Goal: Navigation & Orientation: Find specific page/section

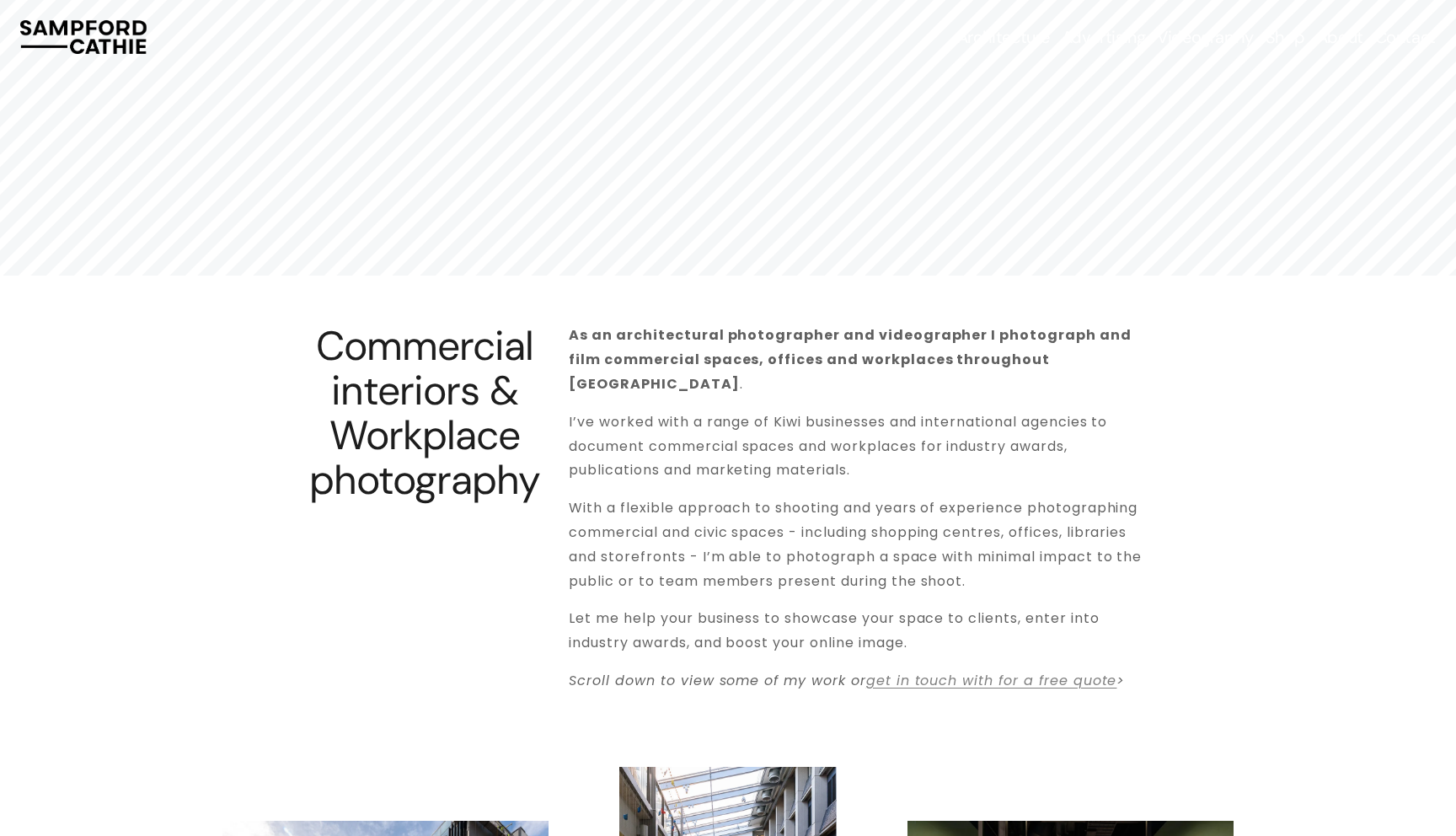
click at [1321, 38] on link "About" at bounding box center [1340, 37] width 46 height 24
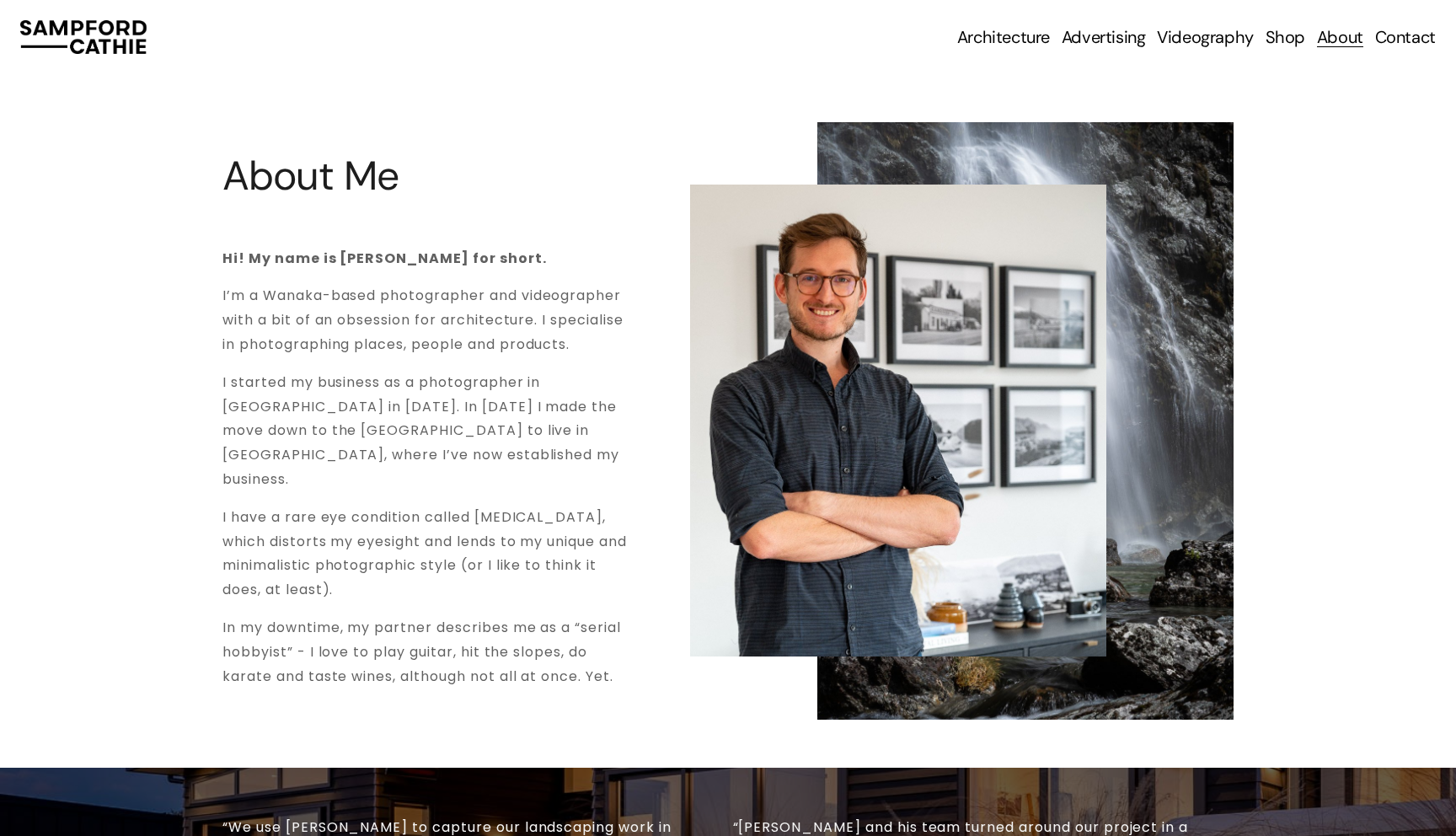
click at [1282, 37] on link "Shop" at bounding box center [1285, 37] width 39 height 24
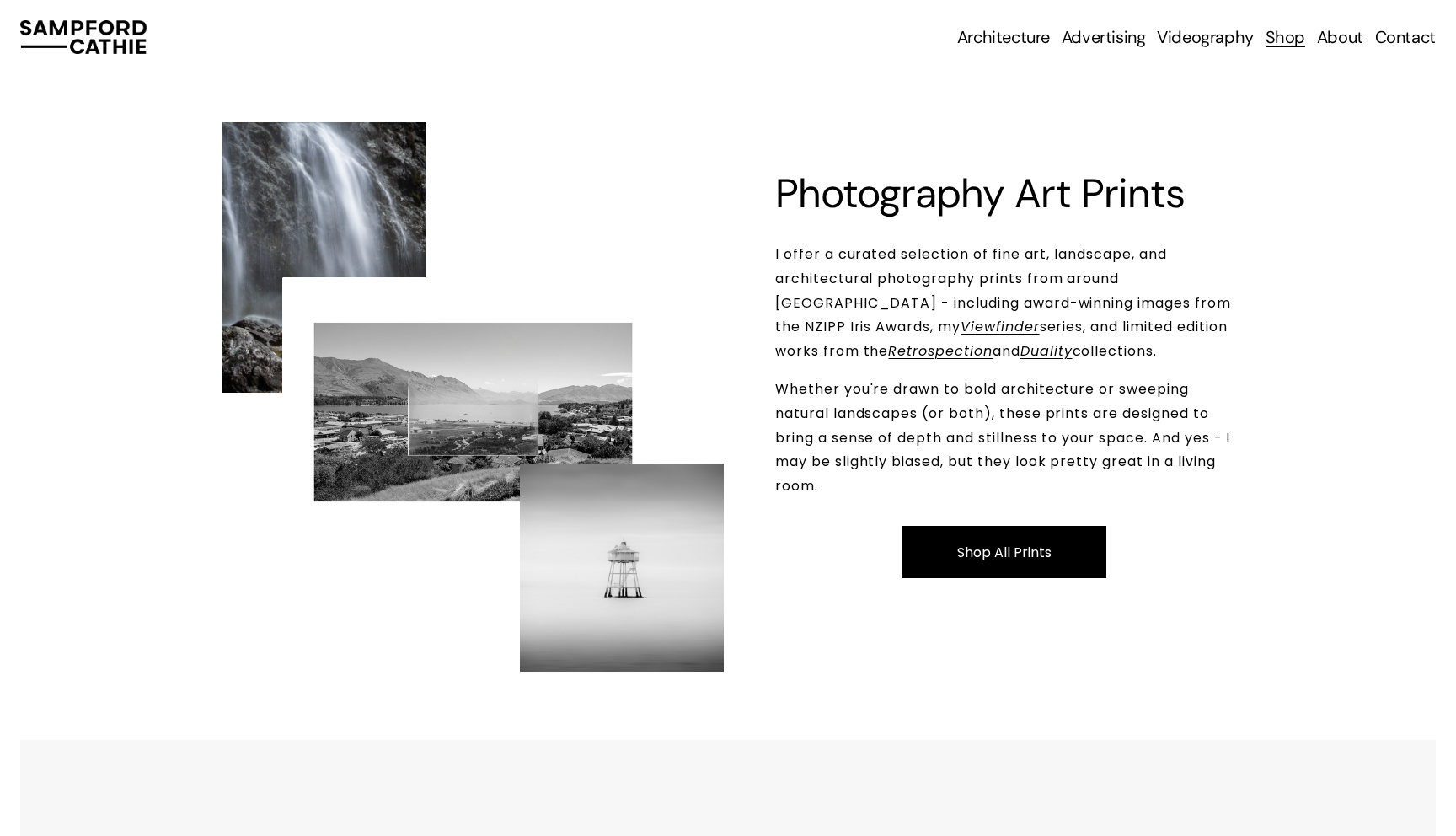
click at [0, 0] on span "Architectural Photography" at bounding box center [0, 0] width 0 height 0
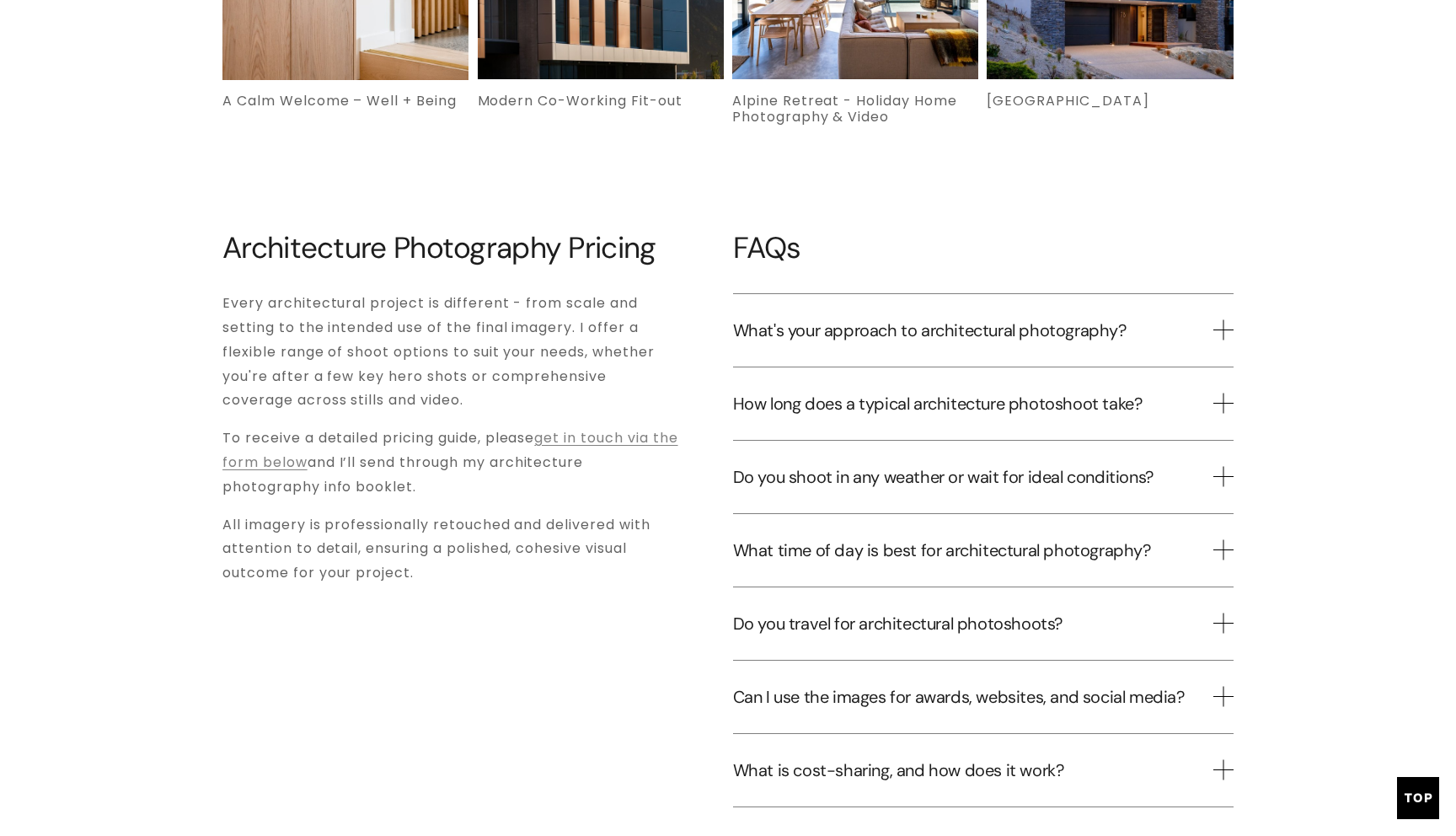
scroll to position [3869, 0]
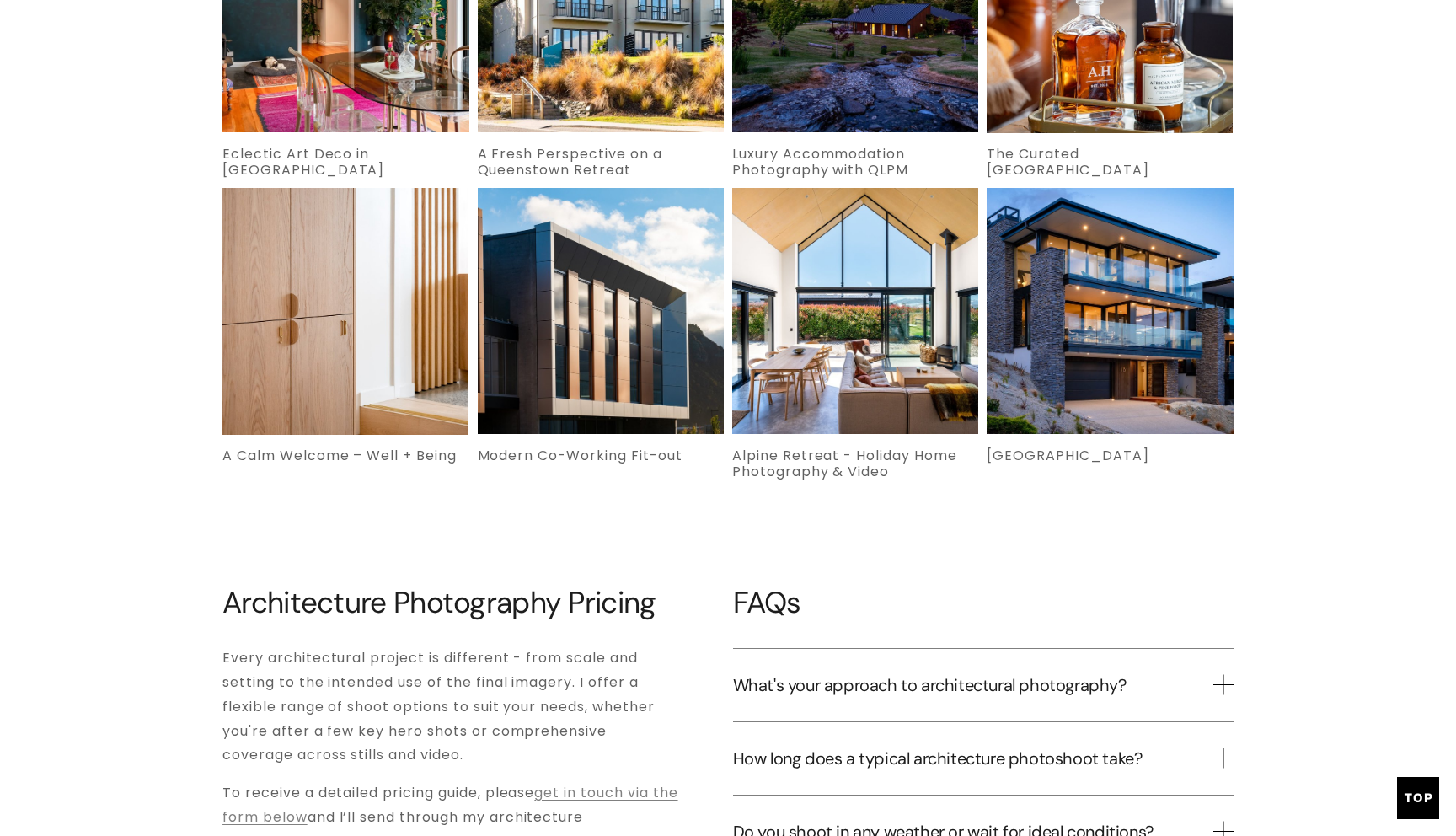
scroll to position [3508, 0]
